Goal: Book appointment/travel/reservation

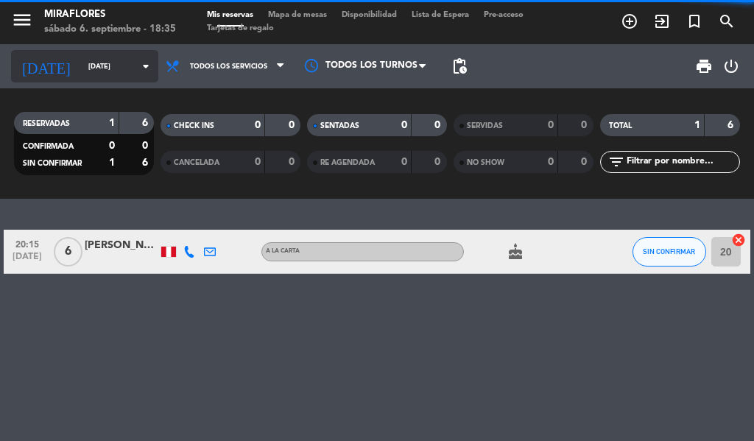
click at [81, 69] on input "[DATE]" at bounding box center [129, 66] width 96 height 23
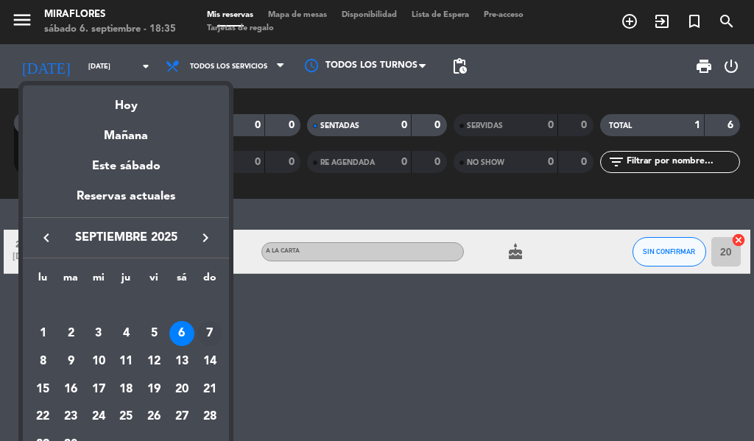
click at [210, 332] on div "7" at bounding box center [209, 333] width 25 height 25
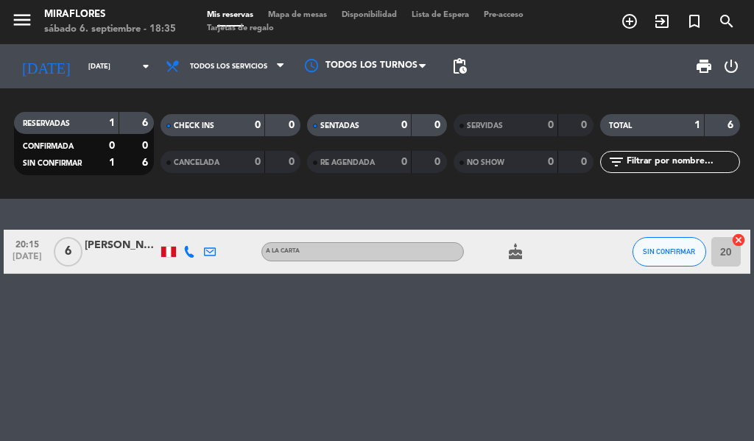
type input "[DATE]"
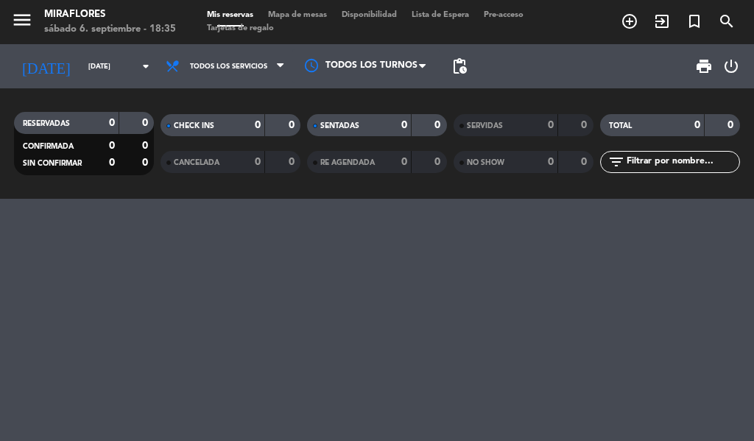
click at [23, 1] on div "menu Miraflores [DATE] 6. septiembre - 18:35 Mis reservas Mapa de mesas Disponi…" at bounding box center [377, 22] width 754 height 44
click at [26, 17] on icon "menu" at bounding box center [22, 20] width 22 height 22
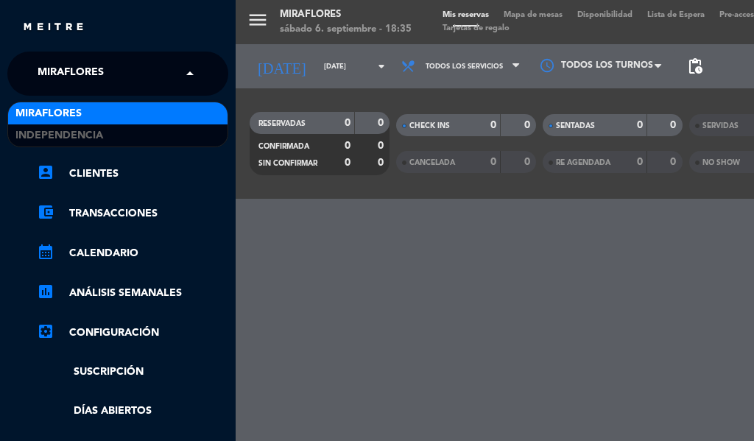
click at [165, 58] on input "text" at bounding box center [119, 74] width 180 height 32
click at [155, 123] on div "Miraflores" at bounding box center [117, 113] width 219 height 22
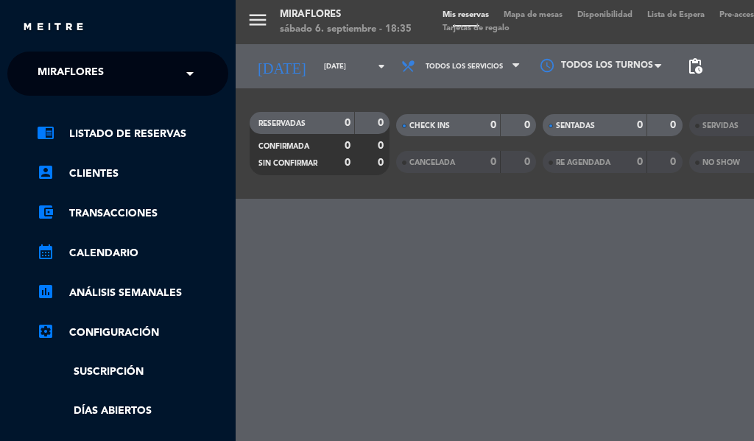
click at [87, 63] on span "Miraflores" at bounding box center [71, 73] width 66 height 31
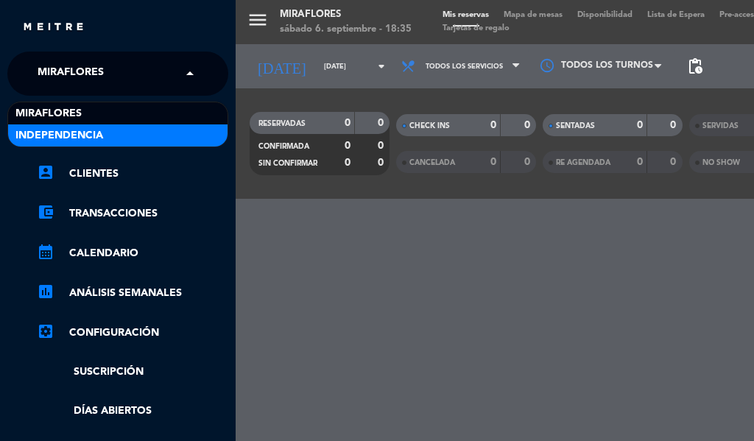
click at [96, 132] on span "Independencia" at bounding box center [59, 135] width 88 height 17
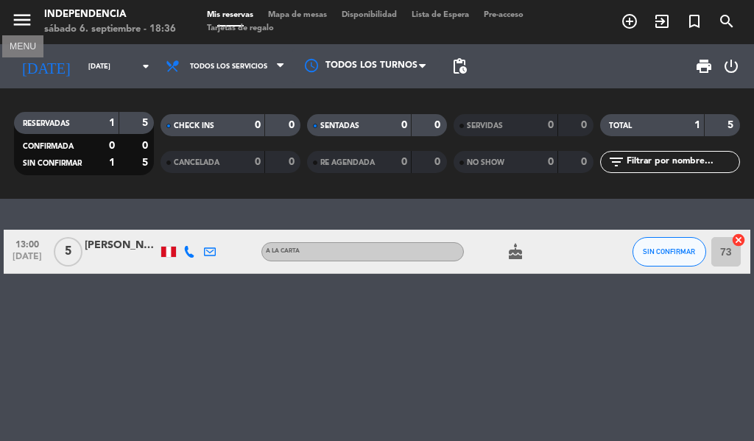
click at [27, 27] on icon "menu" at bounding box center [22, 20] width 22 height 22
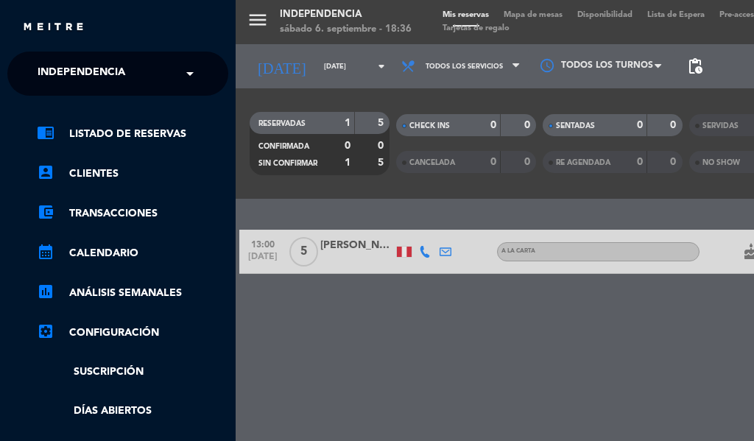
click at [108, 66] on span "Independencia" at bounding box center [82, 73] width 88 height 31
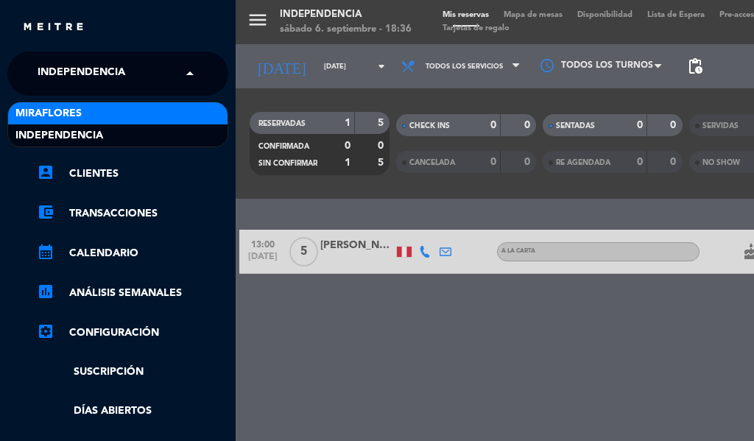
click at [116, 113] on div "Miraflores" at bounding box center [117, 113] width 219 height 22
